Goal: Find specific page/section: Find specific page/section

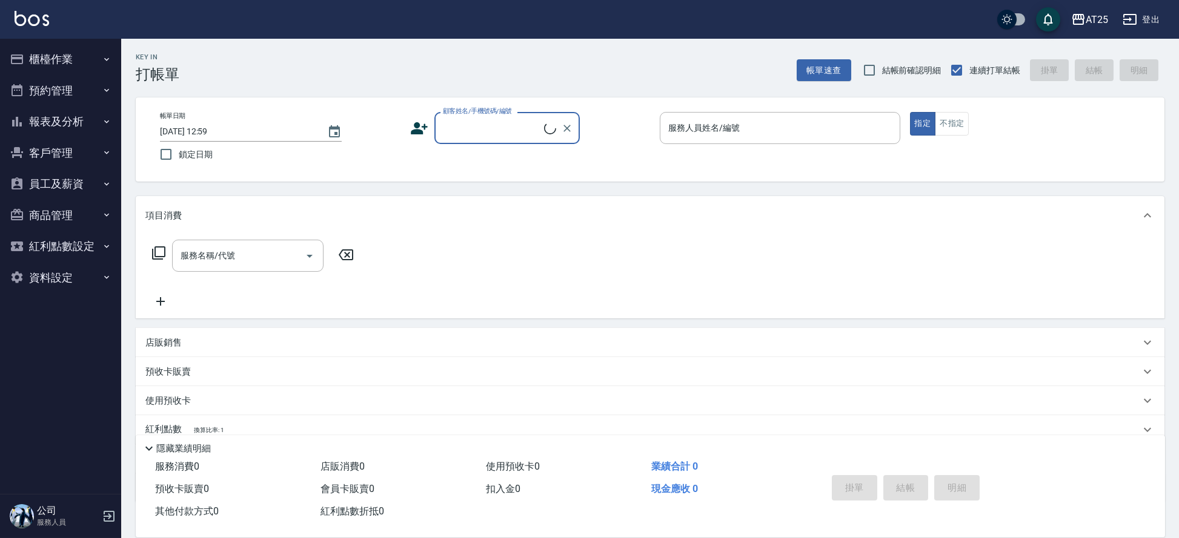
click at [81, 55] on button "櫃檯作業" at bounding box center [60, 59] width 111 height 31
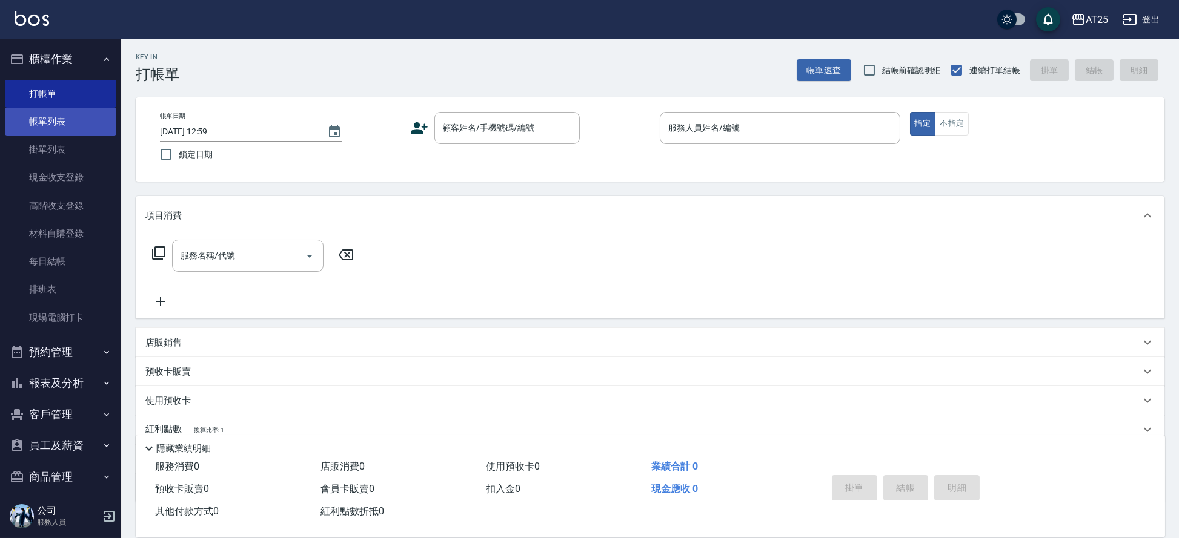
click at [78, 119] on link "帳單列表" at bounding box center [60, 122] width 111 height 28
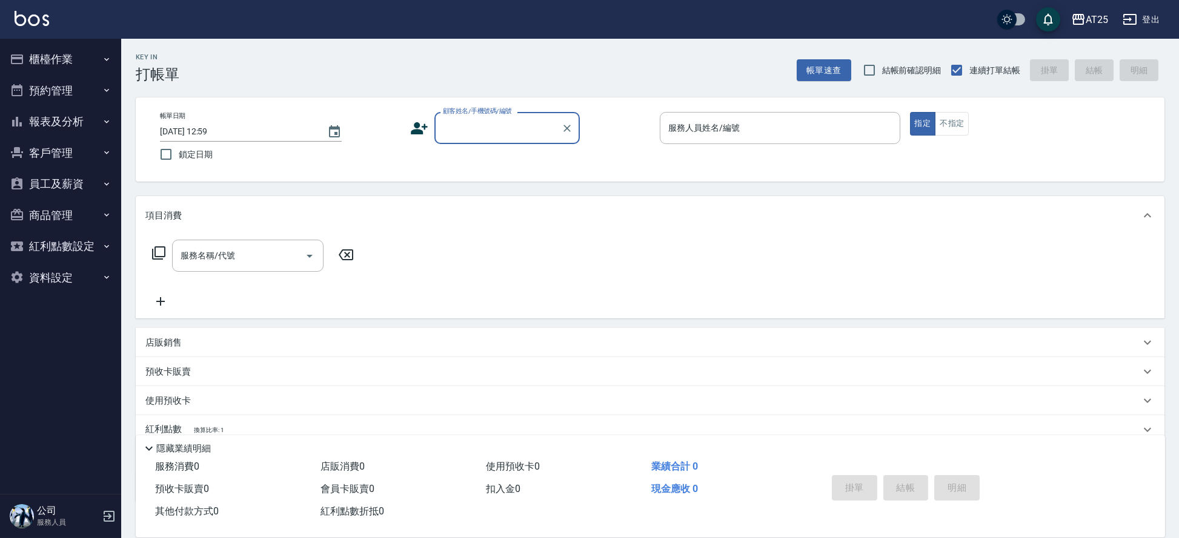
click at [73, 117] on button "報表及分析" at bounding box center [60, 121] width 111 height 31
